Goal: Navigation & Orientation: Understand site structure

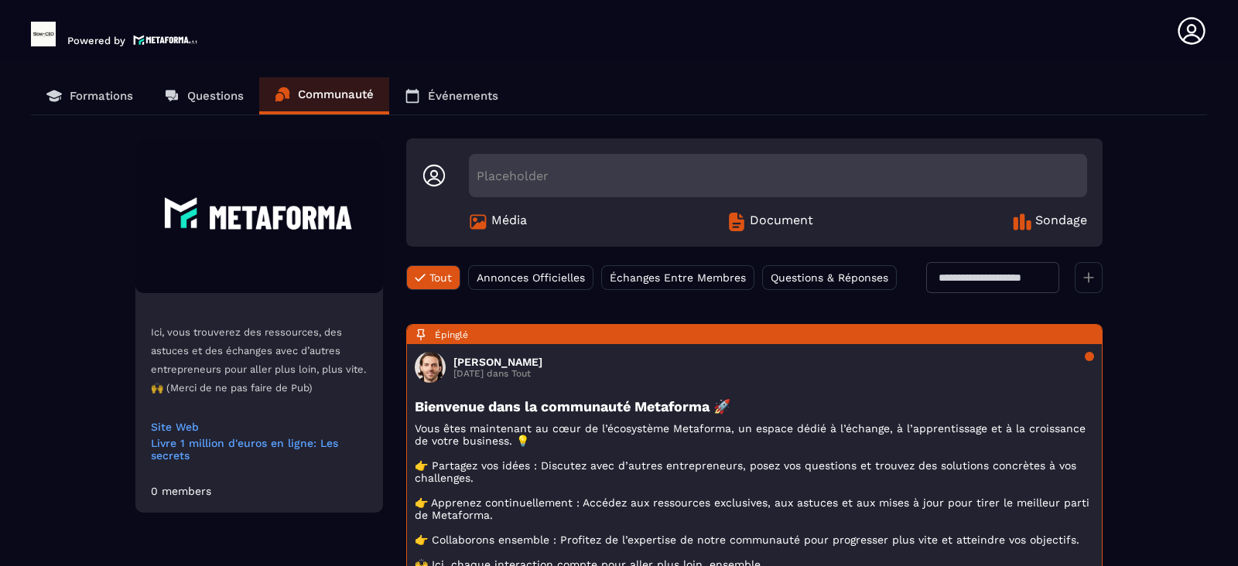
click at [463, 100] on p "Événements" at bounding box center [463, 96] width 70 height 14
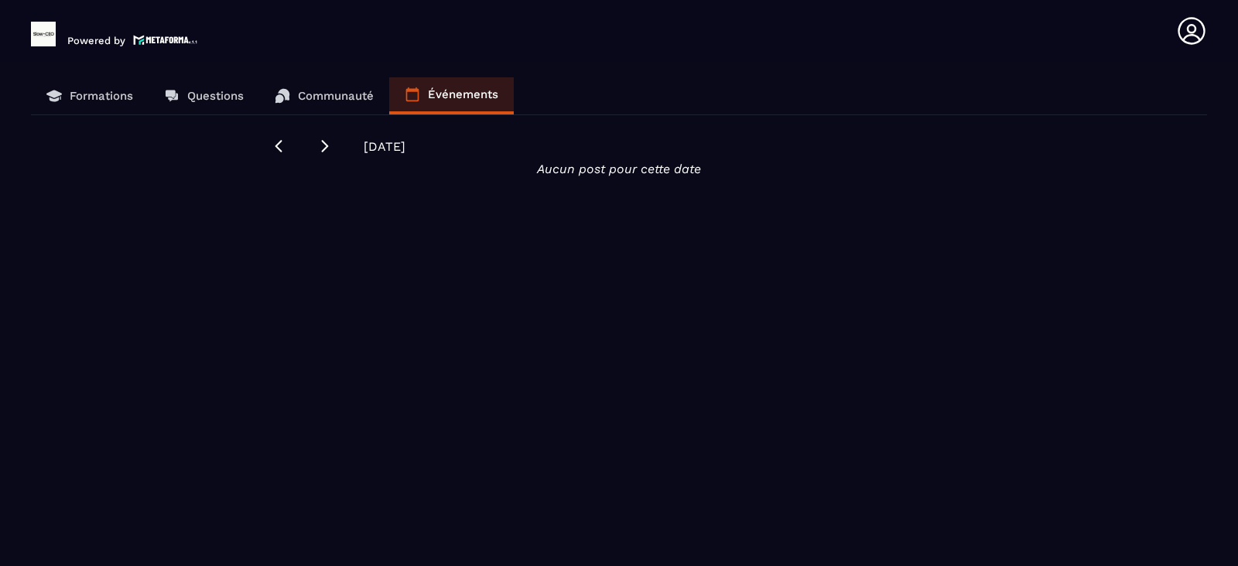
click at [93, 98] on p "Formations" at bounding box center [101, 96] width 63 height 14
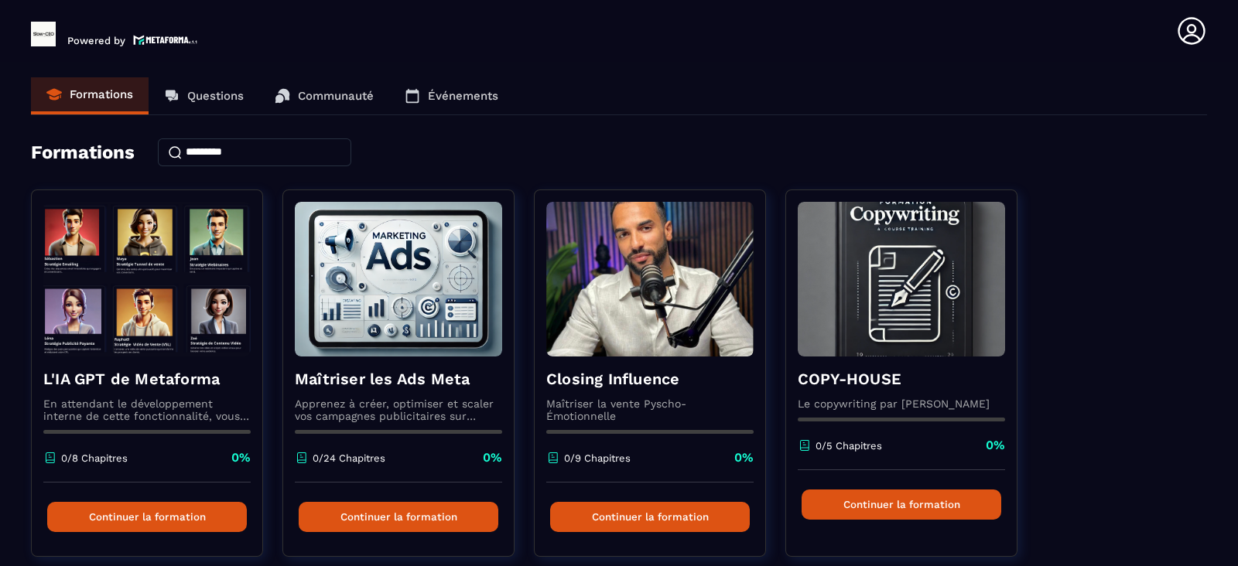
click at [201, 92] on p "Questions" at bounding box center [215, 96] width 56 height 14
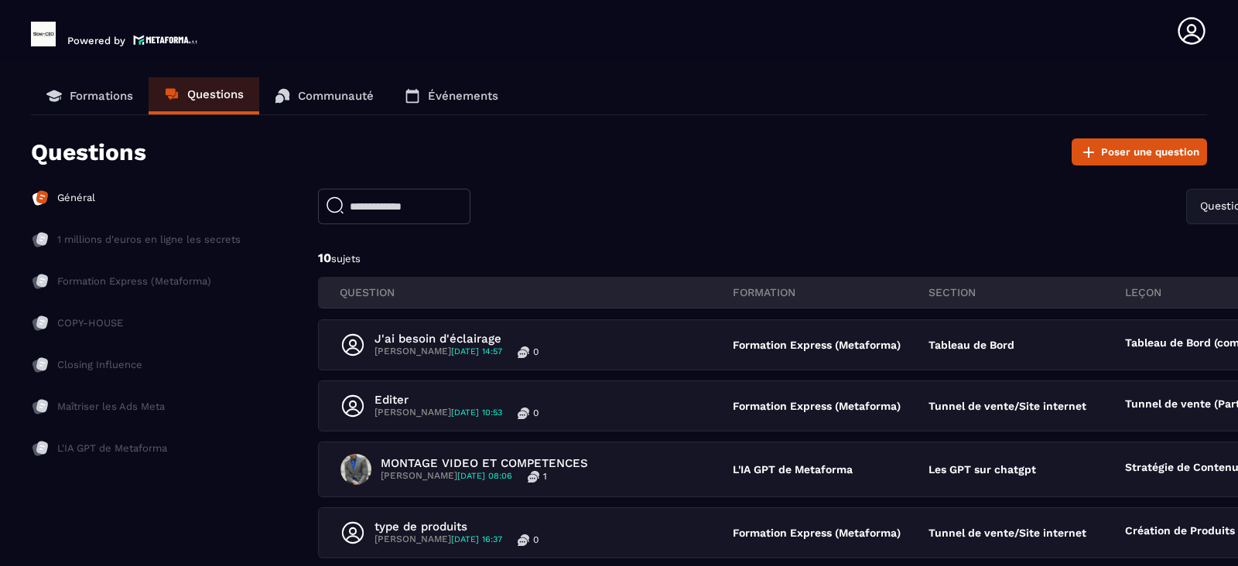
click at [326, 102] on p "Communauté" at bounding box center [336, 96] width 76 height 14
